Goal: Task Accomplishment & Management: Complete application form

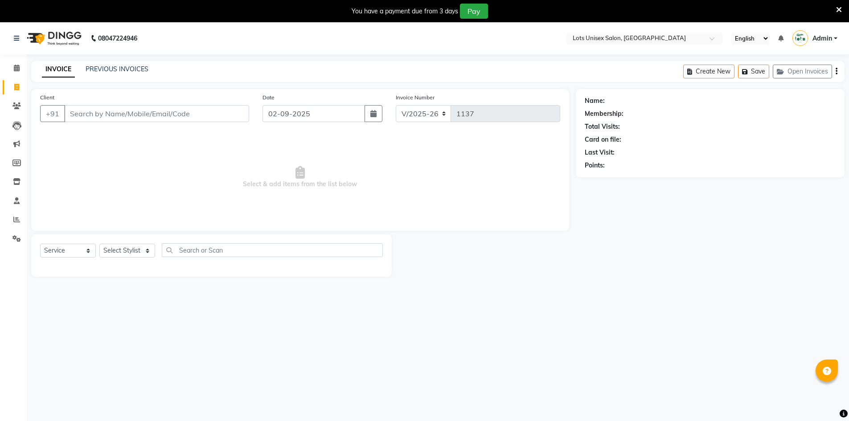
select select "7339"
select select "service"
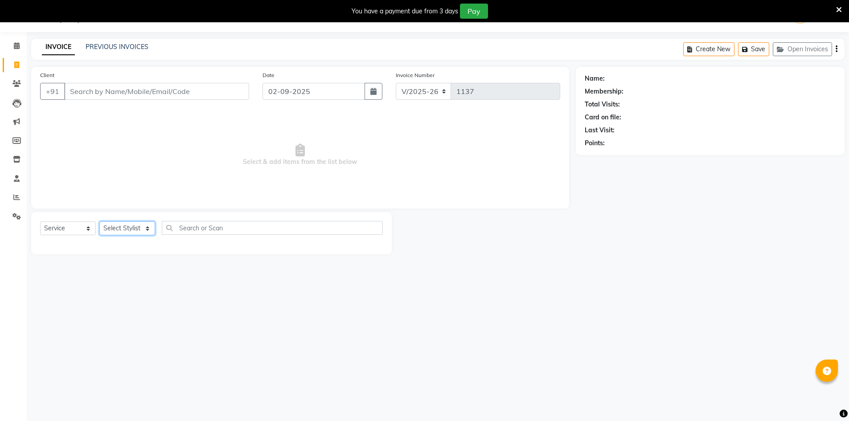
click at [131, 230] on select "Select Stylist [PERSON_NAME] [PERSON_NAME] RITHU [PERSON_NAME]" at bounding box center [127, 229] width 56 height 14
select select "66804"
click at [99, 222] on select "Select Stylist [PERSON_NAME] [PERSON_NAME] RITHU [PERSON_NAME]" at bounding box center [127, 229] width 56 height 14
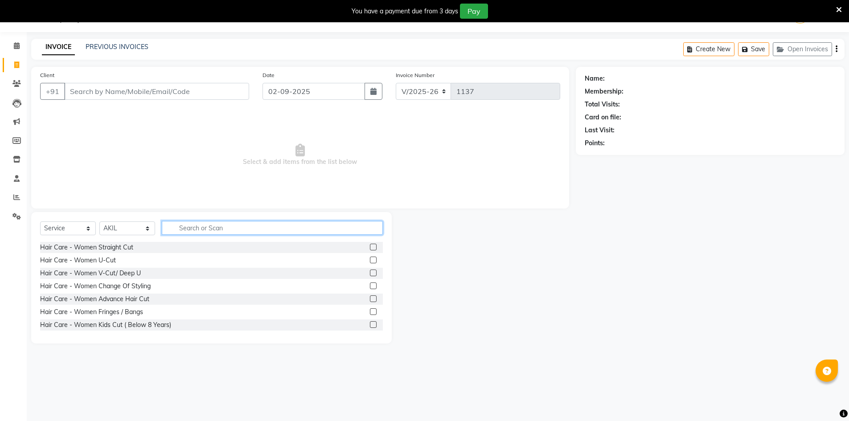
click at [219, 228] on input "text" at bounding box center [272, 228] width 221 height 14
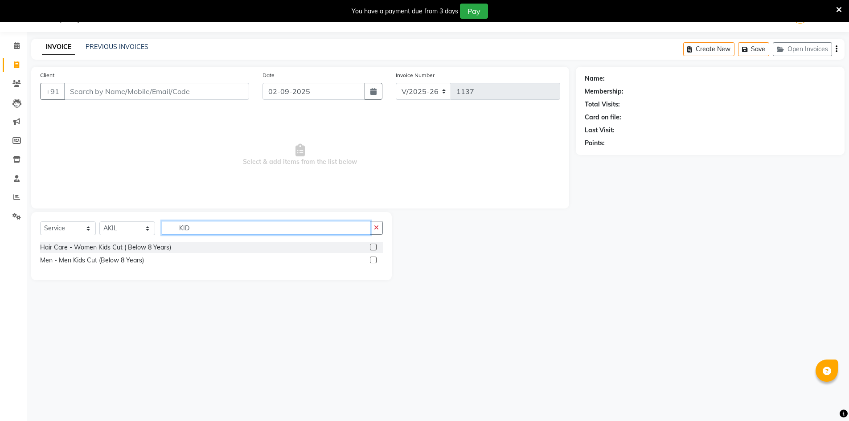
type input "KID"
click at [378, 261] on div at bounding box center [376, 260] width 13 height 11
click at [374, 262] on label at bounding box center [373, 260] width 7 height 7
click at [374, 262] on input "checkbox" at bounding box center [373, 261] width 6 height 6
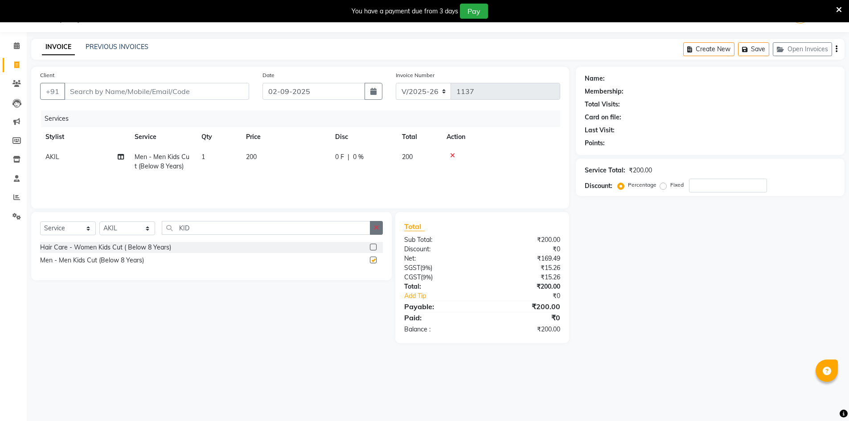
checkbox input "false"
click at [381, 226] on button "button" at bounding box center [376, 228] width 13 height 14
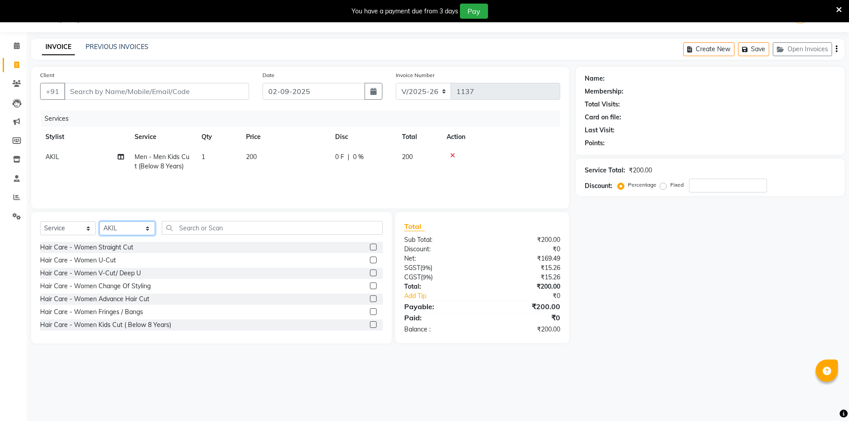
click at [134, 223] on select "Select Stylist [PERSON_NAME] [PERSON_NAME] RITHU [PERSON_NAME]" at bounding box center [127, 229] width 56 height 14
select select "66805"
click at [99, 222] on select "Select Stylist [PERSON_NAME] [PERSON_NAME] RITHU [PERSON_NAME]" at bounding box center [127, 229] width 56 height 14
click at [181, 231] on input "text" at bounding box center [272, 228] width 221 height 14
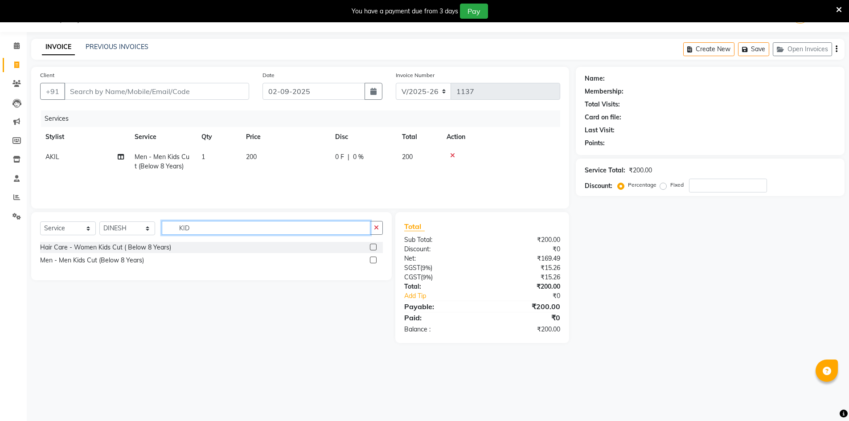
type input "KID"
click at [376, 260] on label at bounding box center [373, 260] width 7 height 7
click at [376, 260] on input "checkbox" at bounding box center [373, 261] width 6 height 6
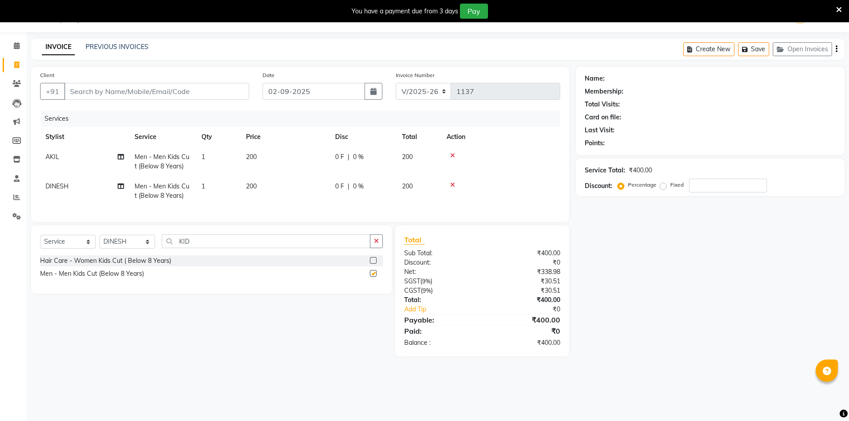
checkbox input "false"
click at [836, 48] on button "button" at bounding box center [837, 49] width 2 height 21
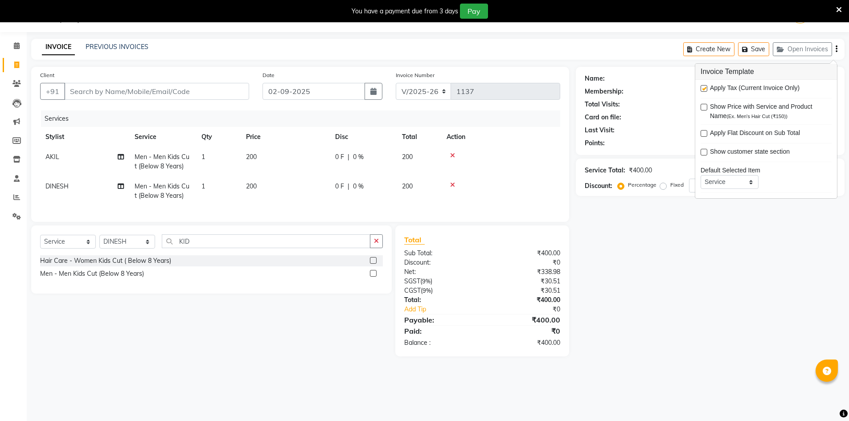
click at [705, 86] on label at bounding box center [704, 88] width 7 height 7
click at [705, 86] on input "checkbox" at bounding box center [704, 89] width 6 height 6
checkbox input "false"
drag, startPoint x: 685, startPoint y: 249, endPoint x: 677, endPoint y: 253, distance: 8.4
click at [683, 250] on div "Name: Membership: Total Visits: Card on file: Last Visit: Points: Service Total…" at bounding box center [714, 202] width 276 height 271
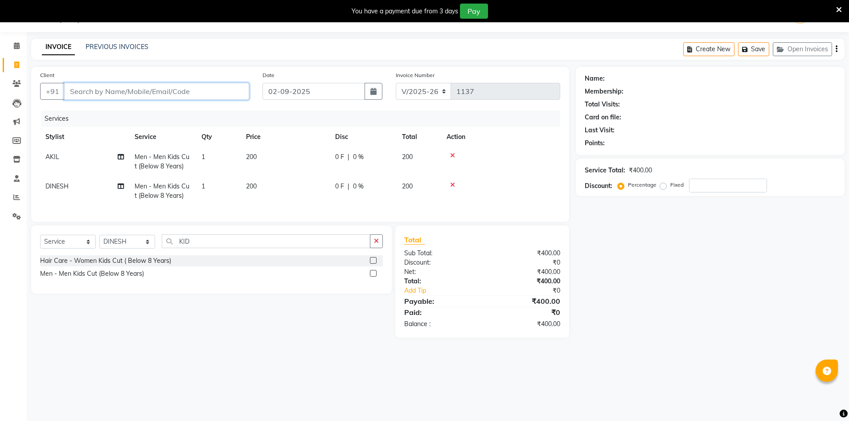
click at [151, 90] on input "Client" at bounding box center [156, 91] width 185 height 17
click at [110, 94] on input "Client" at bounding box center [156, 91] width 185 height 17
type input "9"
type input "0"
type input "9060771894"
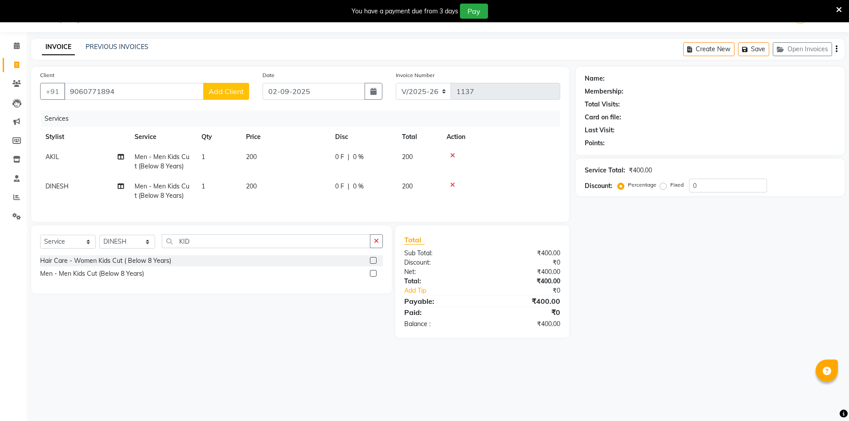
click at [227, 92] on span "Add Client" at bounding box center [226, 91] width 35 height 9
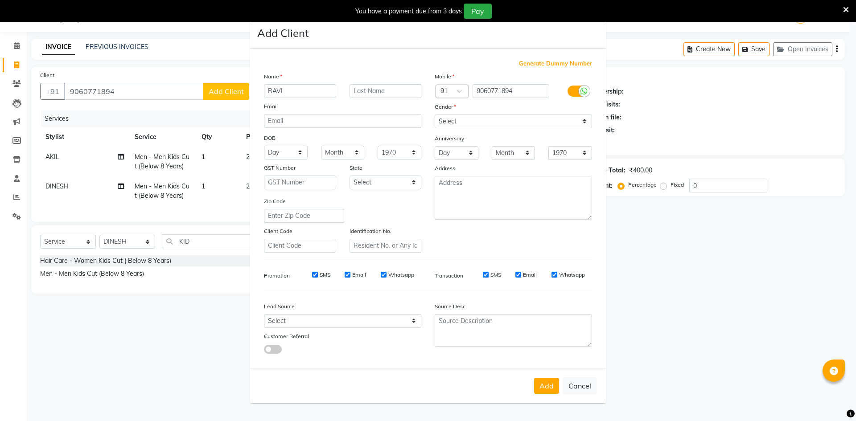
type input "RAVI"
click at [367, 92] on input "text" at bounding box center [386, 91] width 72 height 14
type input "V"
click at [466, 124] on select "Select [DEMOGRAPHIC_DATA] [DEMOGRAPHIC_DATA] Other Prefer Not To Say" at bounding box center [513, 122] width 157 height 14
select select "[DEMOGRAPHIC_DATA]"
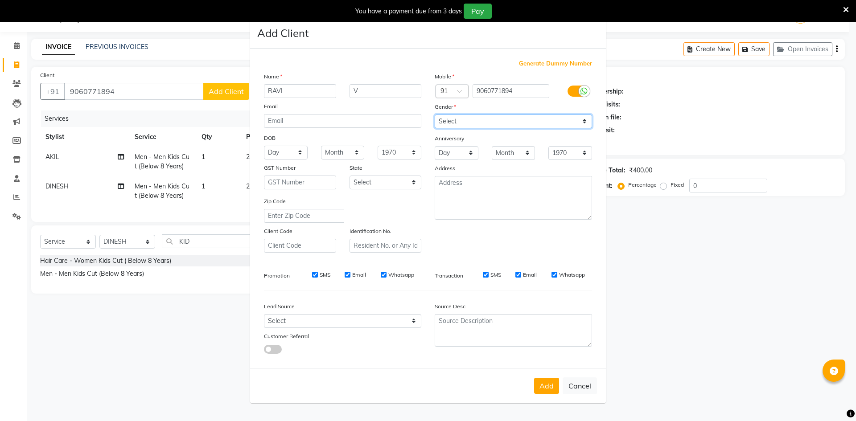
click at [435, 115] on select "Select [DEMOGRAPHIC_DATA] [DEMOGRAPHIC_DATA] Other Prefer Not To Say" at bounding box center [513, 122] width 157 height 14
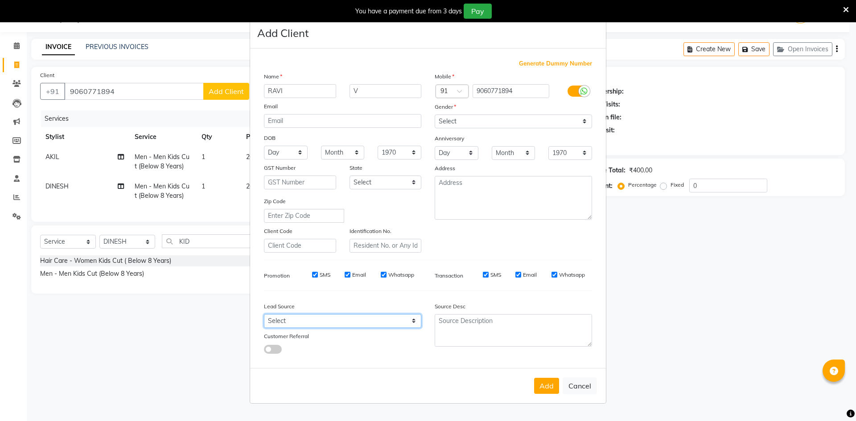
drag, startPoint x: 318, startPoint y: 320, endPoint x: 316, endPoint y: 314, distance: 6.0
click at [316, 318] on select "Select Walk-in Referral Internet Friend Word of Mouth Advertisement Facebook Ju…" at bounding box center [342, 321] width 157 height 14
select select "50225"
click at [264, 314] on select "Select Walk-in Referral Internet Friend Word of Mouth Advertisement Facebook Ju…" at bounding box center [342, 321] width 157 height 14
click at [552, 391] on button "Add" at bounding box center [546, 386] width 25 height 16
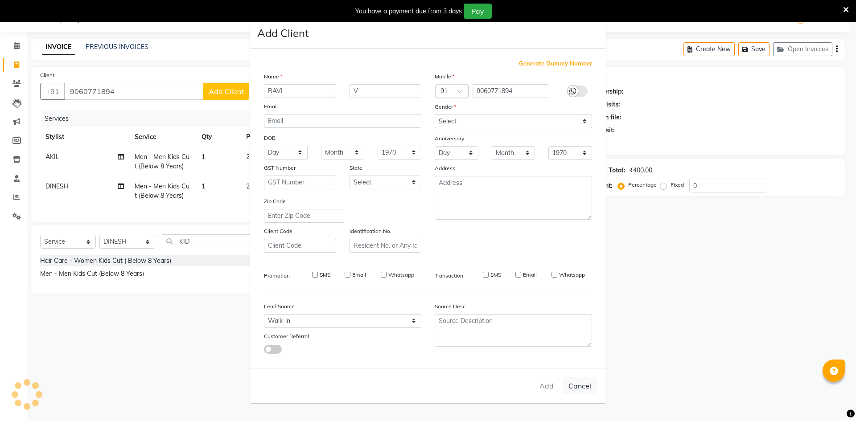
select select
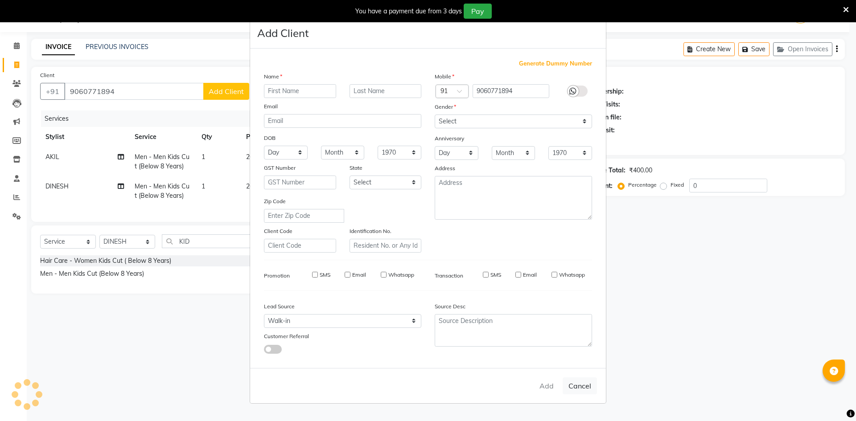
select select
checkbox input "false"
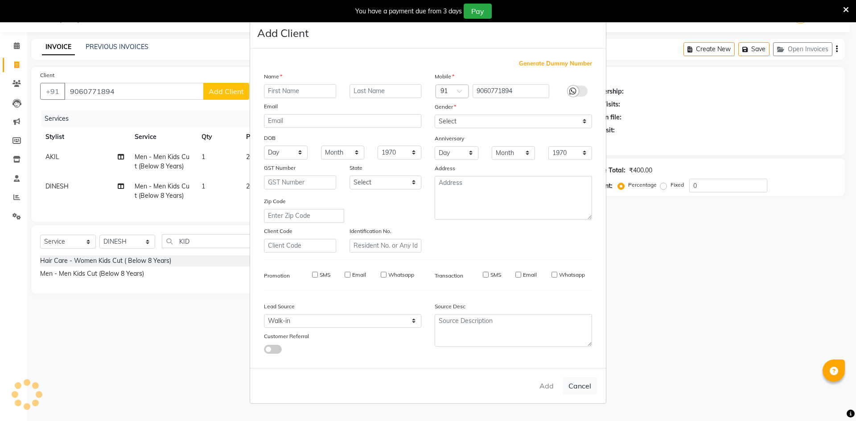
checkbox input "false"
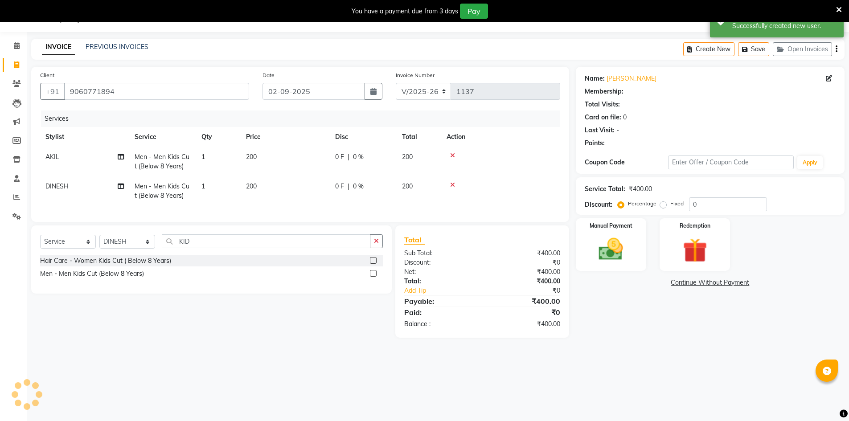
click at [609, 246] on img at bounding box center [611, 249] width 40 height 28
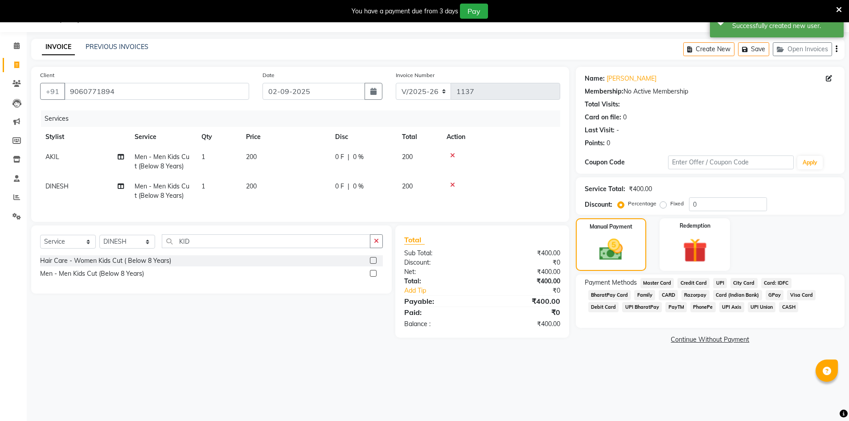
click at [713, 279] on span "UPI" at bounding box center [720, 283] width 14 height 10
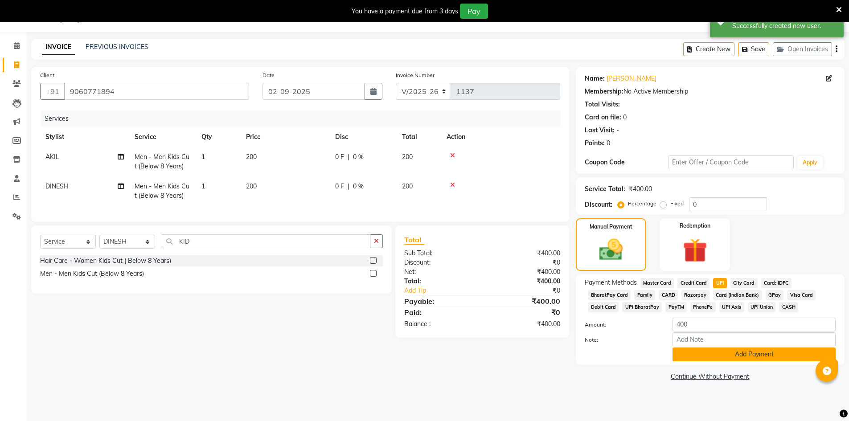
click at [736, 356] on button "Add Payment" at bounding box center [754, 355] width 163 height 14
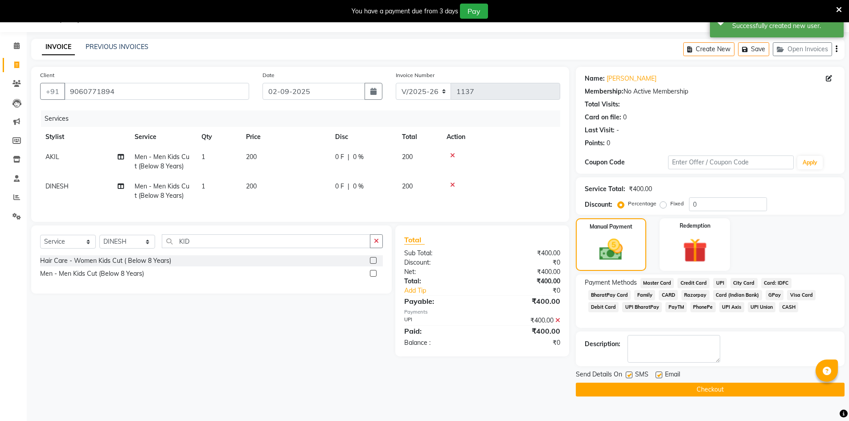
click at [728, 386] on button "Checkout" at bounding box center [710, 390] width 269 height 14
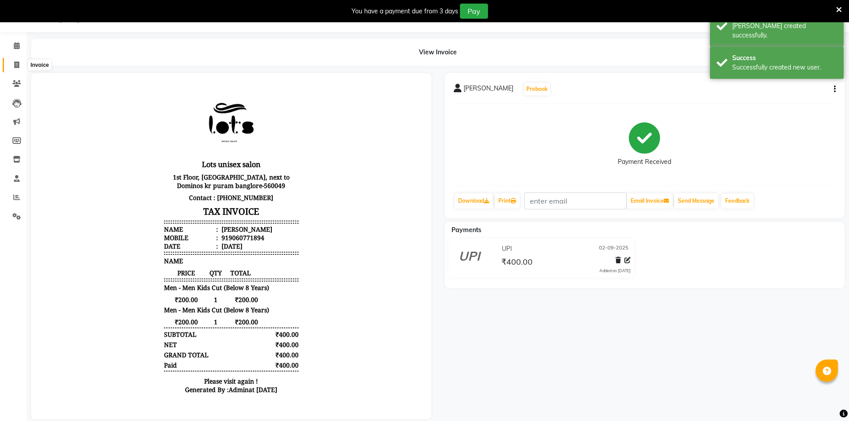
click at [17, 67] on icon at bounding box center [16, 65] width 5 height 7
select select "7339"
select select "service"
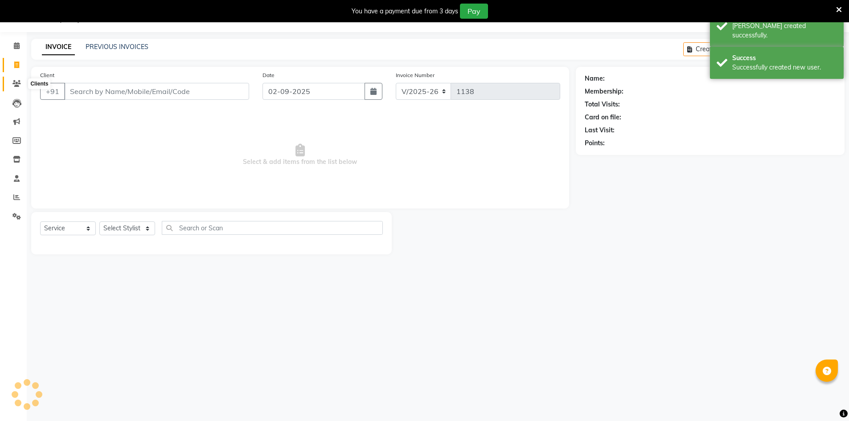
click at [15, 81] on icon at bounding box center [16, 83] width 8 height 7
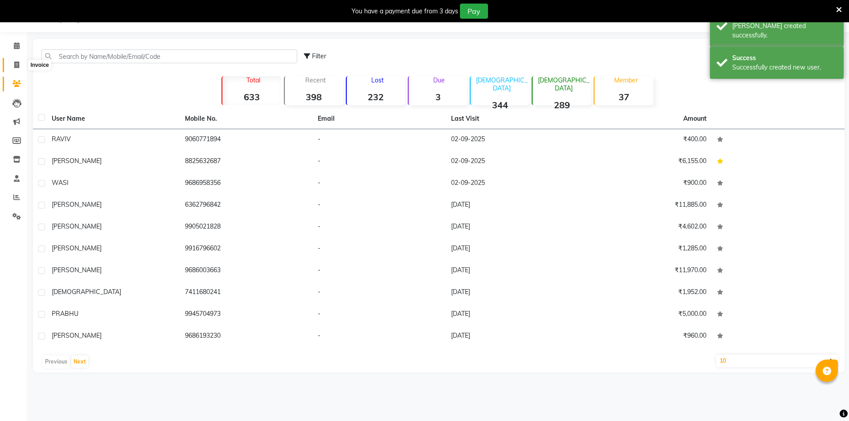
click at [22, 65] on span at bounding box center [17, 65] width 16 height 10
select select "7339"
select select "service"
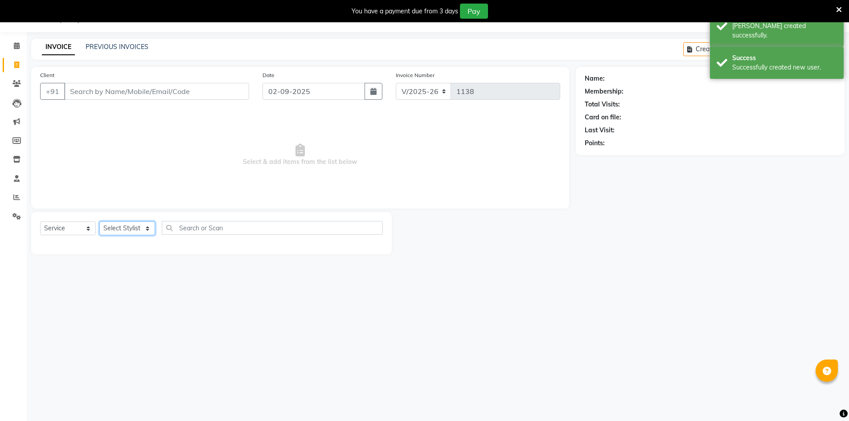
click at [122, 224] on select "Select Stylist [PERSON_NAME] [PERSON_NAME] RITHU [PERSON_NAME]" at bounding box center [127, 229] width 56 height 14
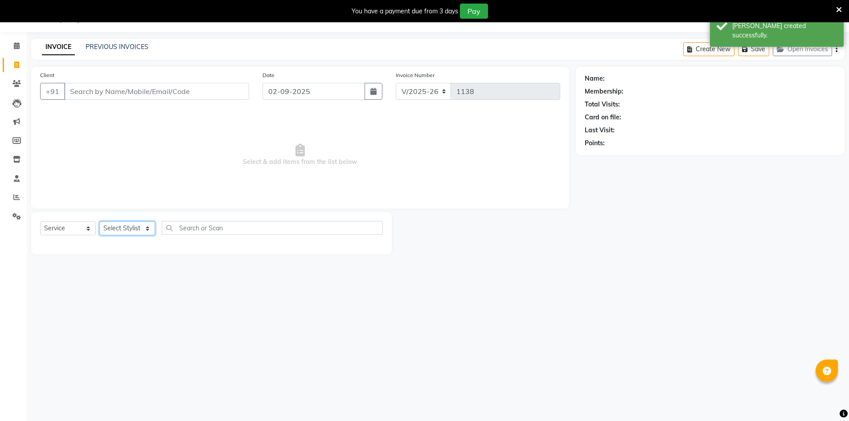
select select "66804"
click at [99, 222] on select "Select Stylist [PERSON_NAME] [PERSON_NAME] RITHU [PERSON_NAME]" at bounding box center [127, 229] width 56 height 14
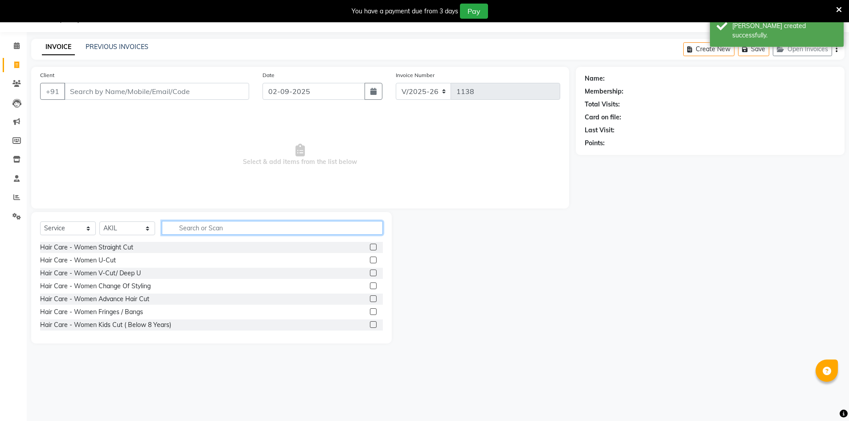
click at [206, 229] on input "text" at bounding box center [272, 228] width 221 height 14
click at [370, 297] on label at bounding box center [373, 299] width 7 height 7
click at [370, 297] on input "checkbox" at bounding box center [373, 299] width 6 height 6
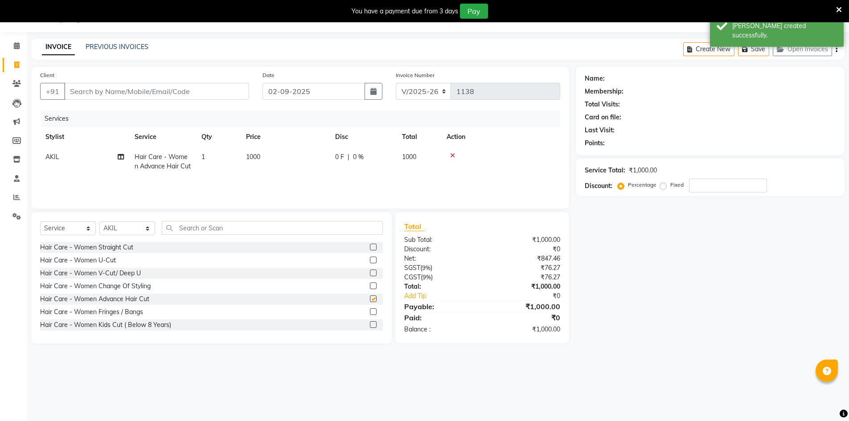
checkbox input "false"
click at [260, 223] on input "text" at bounding box center [272, 228] width 221 height 14
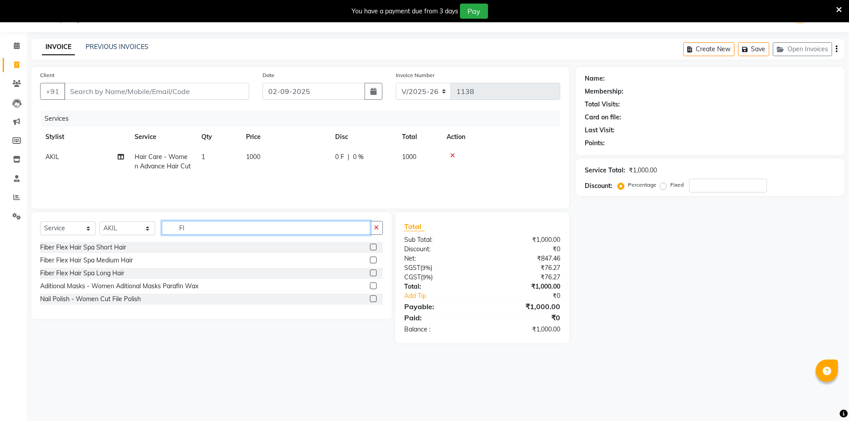
type input "FI"
click at [376, 274] on label at bounding box center [373, 273] width 7 height 7
click at [376, 274] on input "checkbox" at bounding box center [373, 274] width 6 height 6
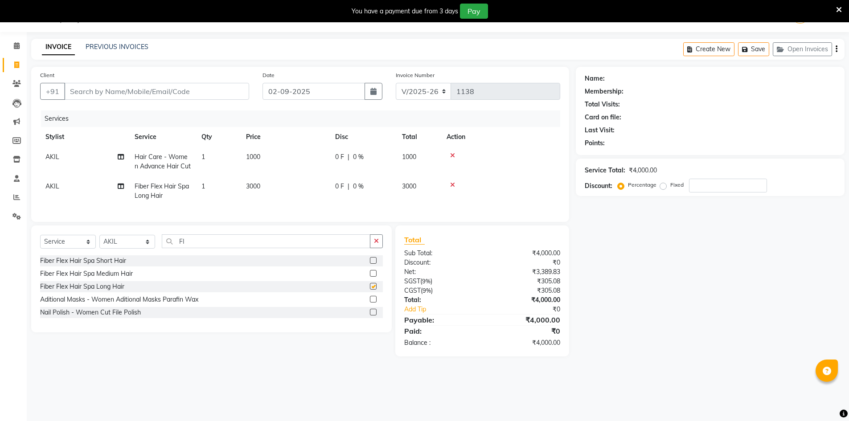
checkbox input "false"
click at [836, 48] on button "button" at bounding box center [837, 49] width 2 height 21
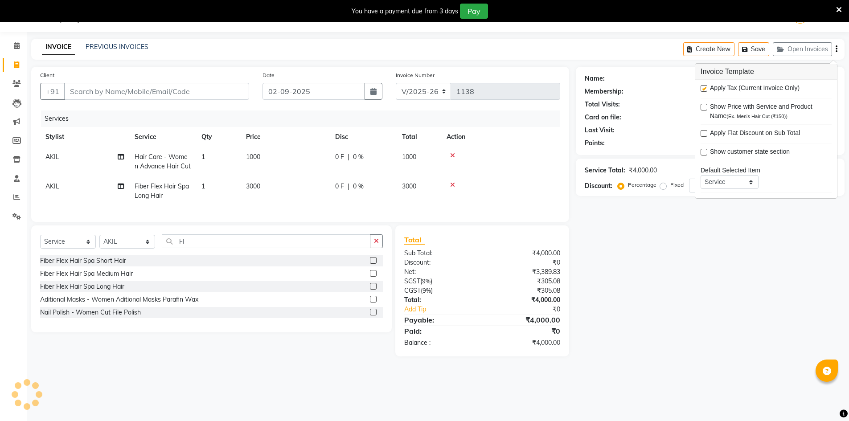
click at [704, 89] on label at bounding box center [704, 88] width 7 height 7
click at [704, 89] on input "checkbox" at bounding box center [704, 89] width 6 height 6
checkbox input "false"
drag, startPoint x: 714, startPoint y: 289, endPoint x: 723, endPoint y: 272, distance: 19.1
click at [715, 286] on div "Name: Membership: Total Visits: Card on file: Last Visit: Points: Service Total…" at bounding box center [714, 202] width 276 height 271
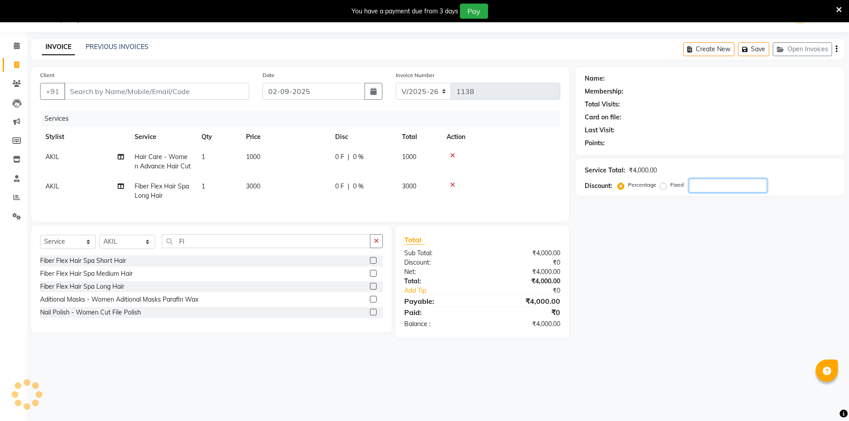
click at [702, 189] on input "number" at bounding box center [728, 186] width 78 height 14
type input "10"
